Goal: Transaction & Acquisition: Purchase product/service

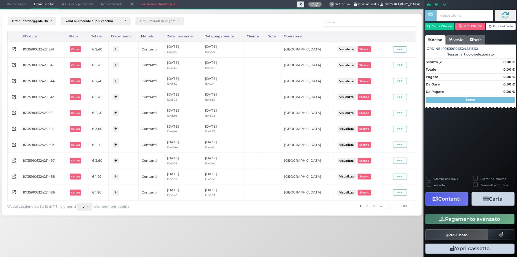
click at [15, 2] on span "Punto cassa" at bounding box center [17, 4] width 28 height 8
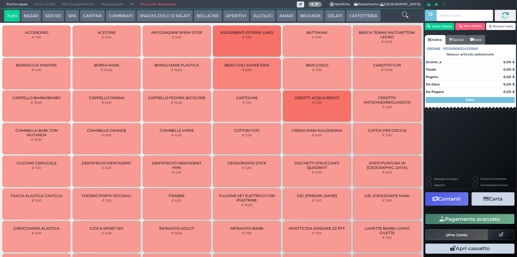
click at [42, 16] on button "SERVIZI" at bounding box center [53, 16] width 22 height 12
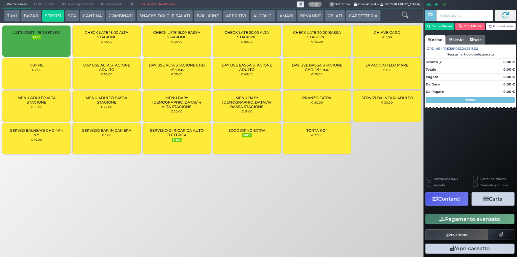
click at [317, 128] on span "TORTA KG 1" at bounding box center [316, 130] width 21 height 4
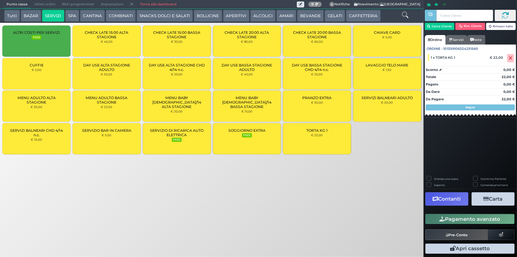
click at [315, 131] on span "TORTA KG 1" at bounding box center [316, 130] width 21 height 4
click at [434, 178] on label "Stampa una copia" at bounding box center [446, 179] width 24 height 4
checkbox input "true"
drag, startPoint x: 485, startPoint y: 199, endPoint x: 453, endPoint y: 196, distance: 31.8
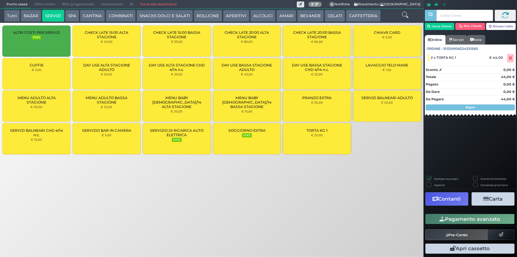
click at [484, 198] on icon "button" at bounding box center [487, 198] width 6 height 5
